Goal: Task Accomplishment & Management: Manage account settings

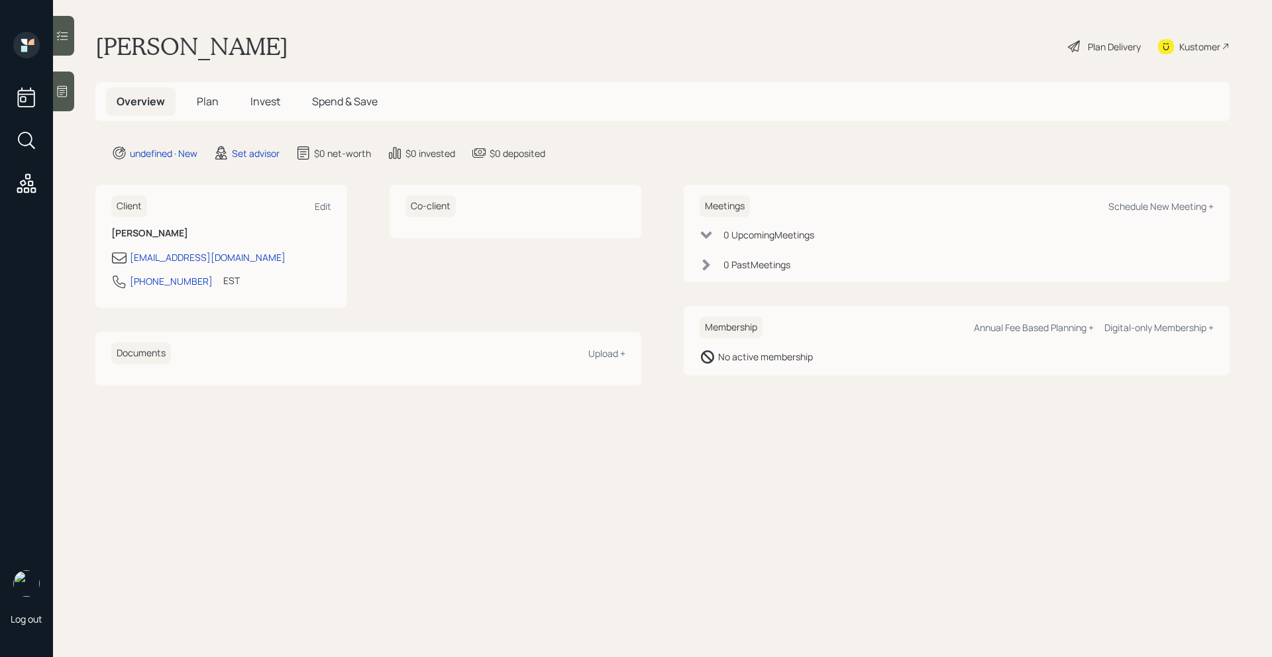
click at [63, 87] on icon at bounding box center [62, 91] width 13 height 13
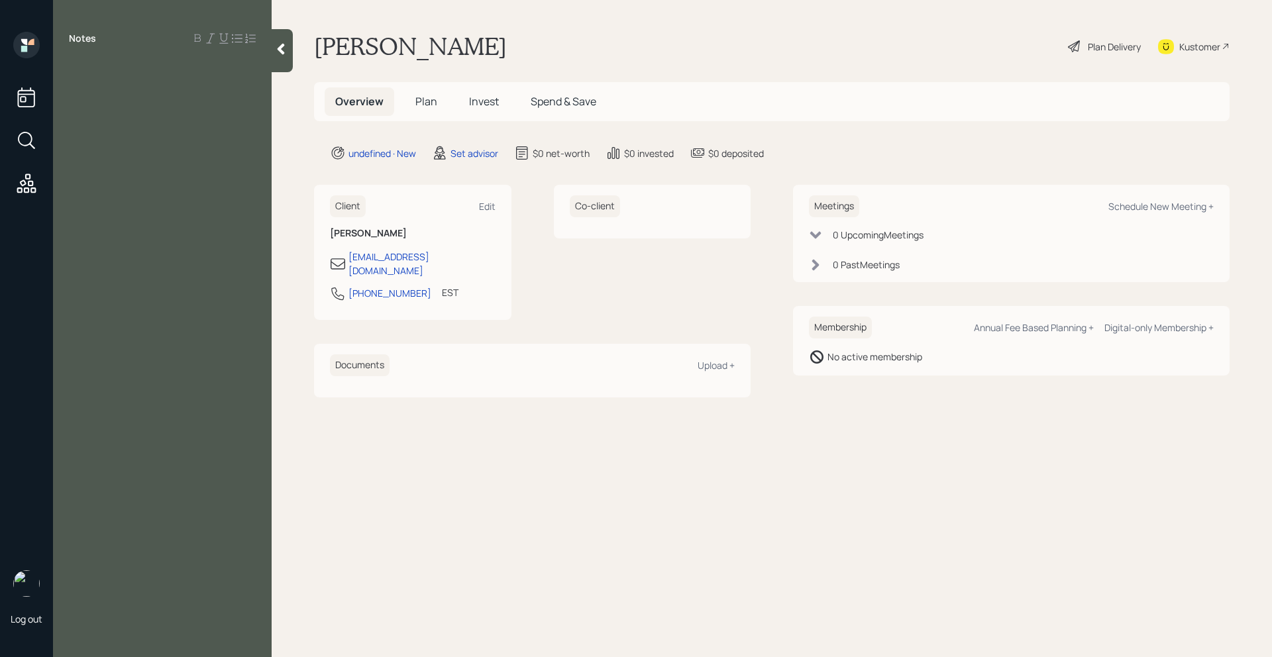
click at [89, 74] on div at bounding box center [162, 68] width 187 height 15
